Goal: Task Accomplishment & Management: Complete application form

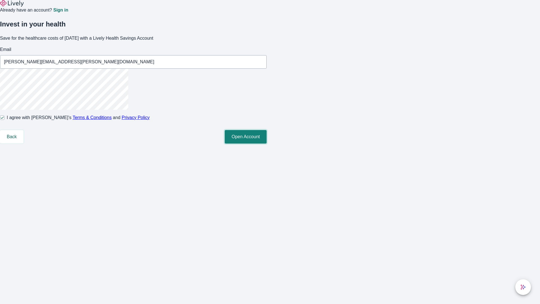
click at [267, 144] on button "Open Account" at bounding box center [246, 137] width 42 height 14
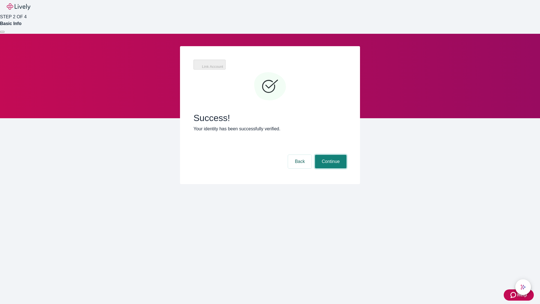
click at [330, 155] on button "Continue" at bounding box center [331, 162] width 32 height 14
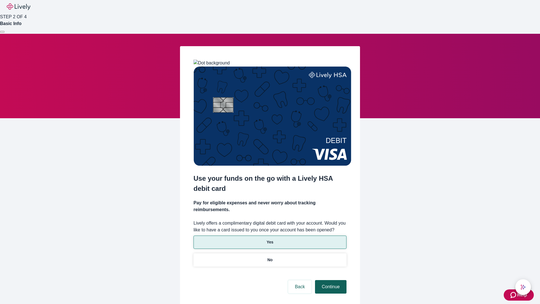
click at [270, 239] on p "Yes" at bounding box center [270, 242] width 7 height 6
click at [330, 280] on button "Continue" at bounding box center [331, 287] width 32 height 14
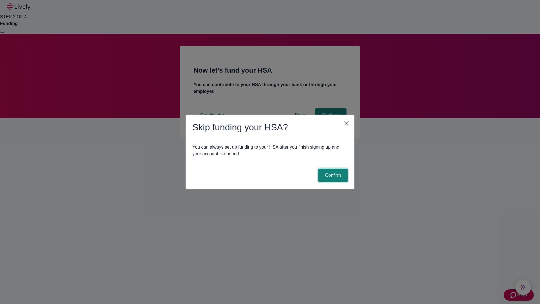
click at [332, 175] on button "Confirm" at bounding box center [333, 176] width 29 height 14
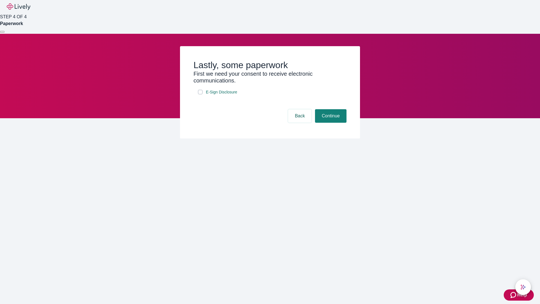
click at [200, 94] on input "E-Sign Disclosure" at bounding box center [200, 92] width 5 height 5
checkbox input "true"
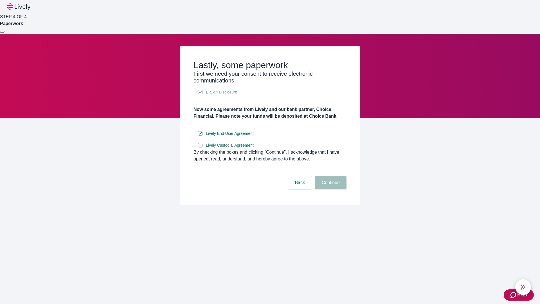
click at [200, 147] on input "Lively Custodial Agreement" at bounding box center [200, 145] width 5 height 5
checkbox input "true"
click at [330, 189] on button "Continue" at bounding box center [331, 183] width 32 height 14
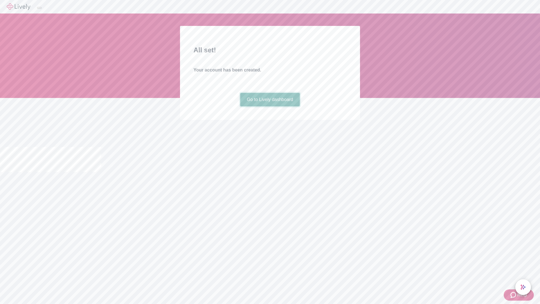
click at [270, 106] on link "Go to Lively dashboard" at bounding box center [270, 100] width 60 height 14
